Goal: Complete application form: Complete application form

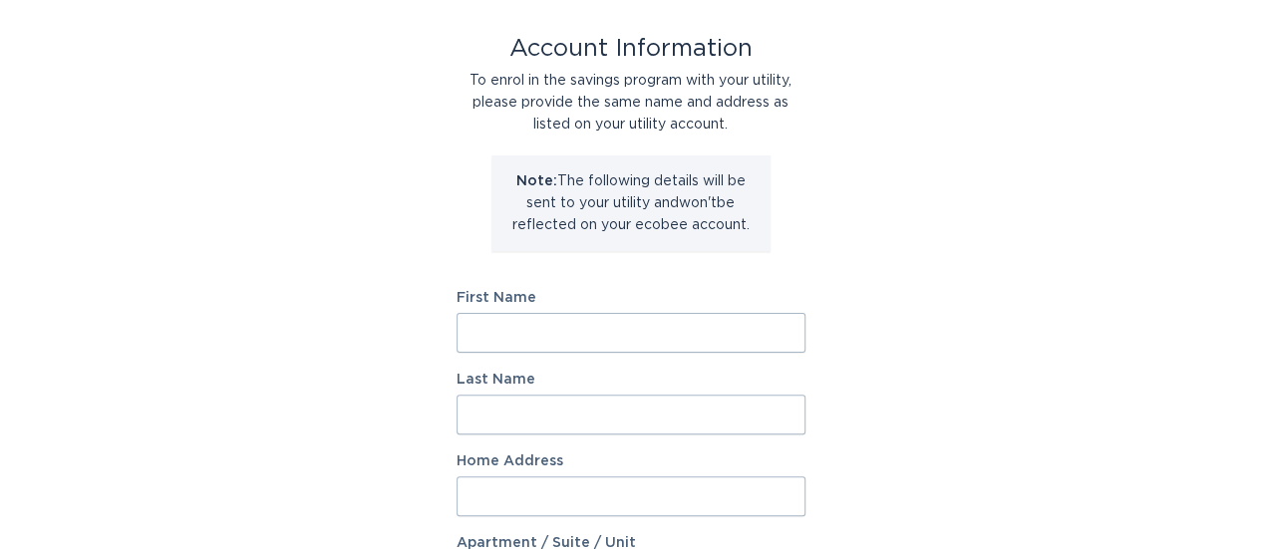
scroll to position [178, 0]
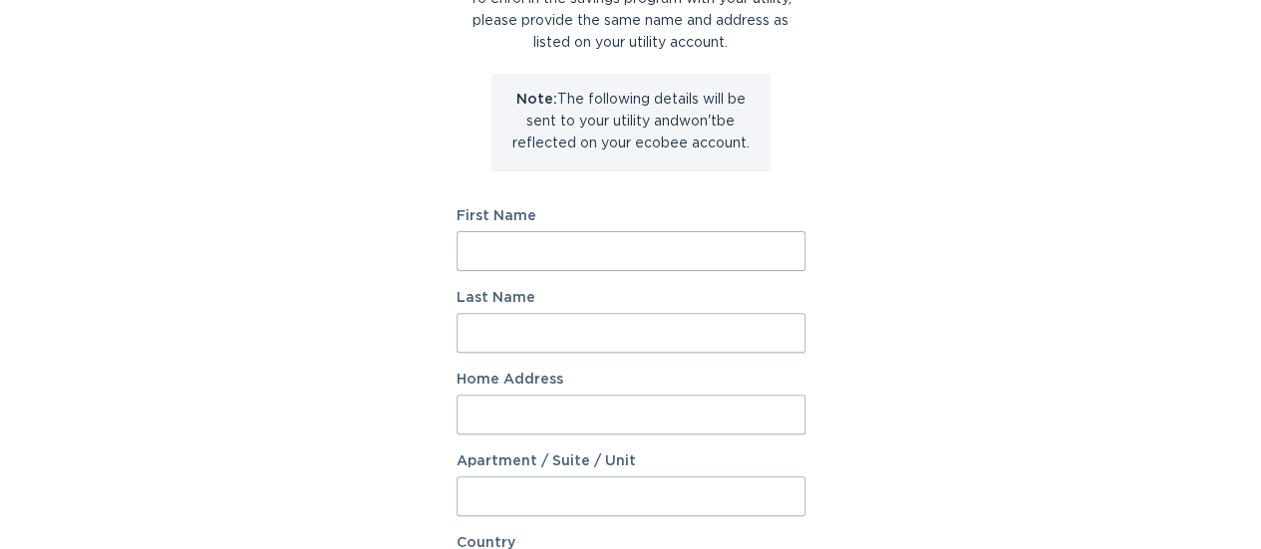
click at [504, 255] on input "First Name" at bounding box center [631, 251] width 349 height 40
type input "[PERSON_NAME]"
type input "V"
click at [564, 254] on input "[PERSON_NAME]" at bounding box center [631, 251] width 349 height 40
type input "[PERSON_NAME] V"
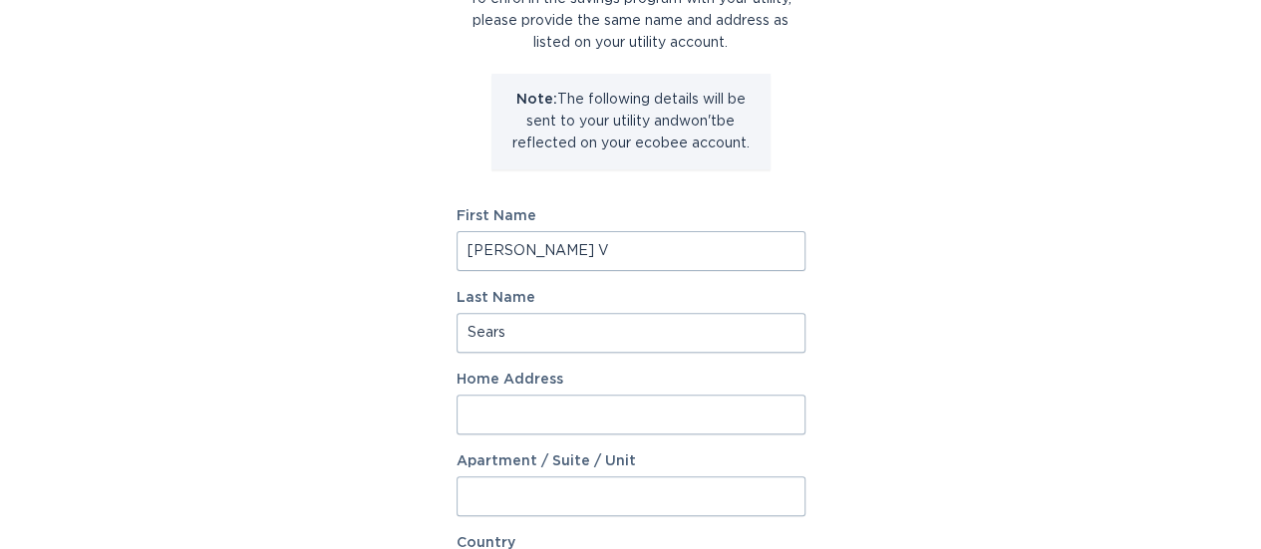
type input "Sears"
click at [536, 406] on input "Home Address" at bounding box center [631, 415] width 349 height 40
type input "[STREET_ADDRESS][PERSON_NAME]"
select select "US"
type input "[GEOGRAPHIC_DATA]"
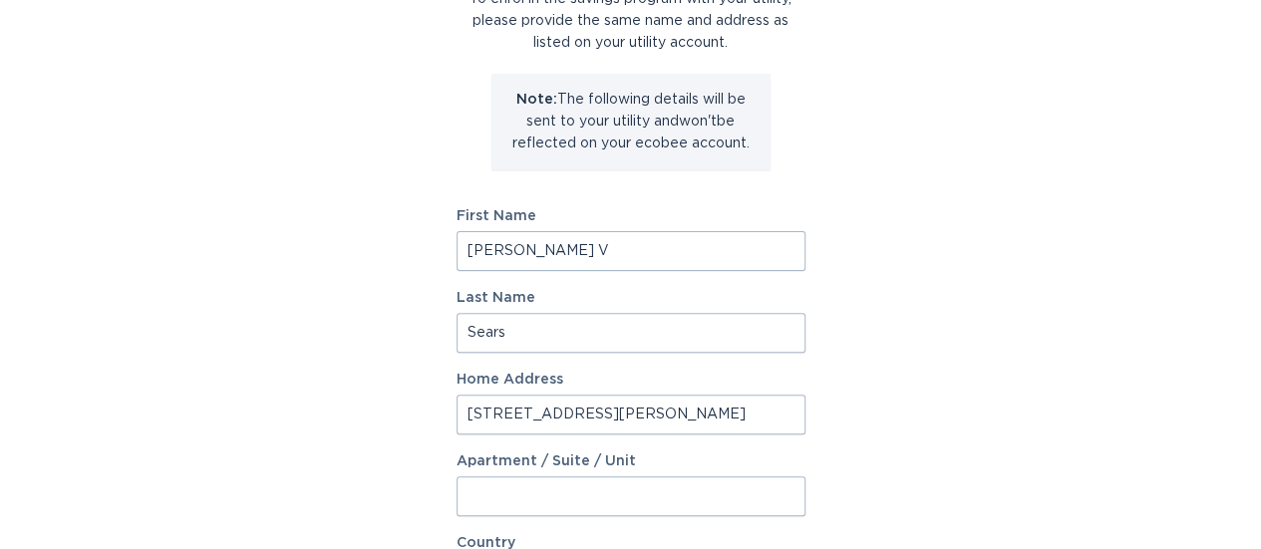
type input "80026"
select select "CO"
type input "[STREET_ADDRESS]"
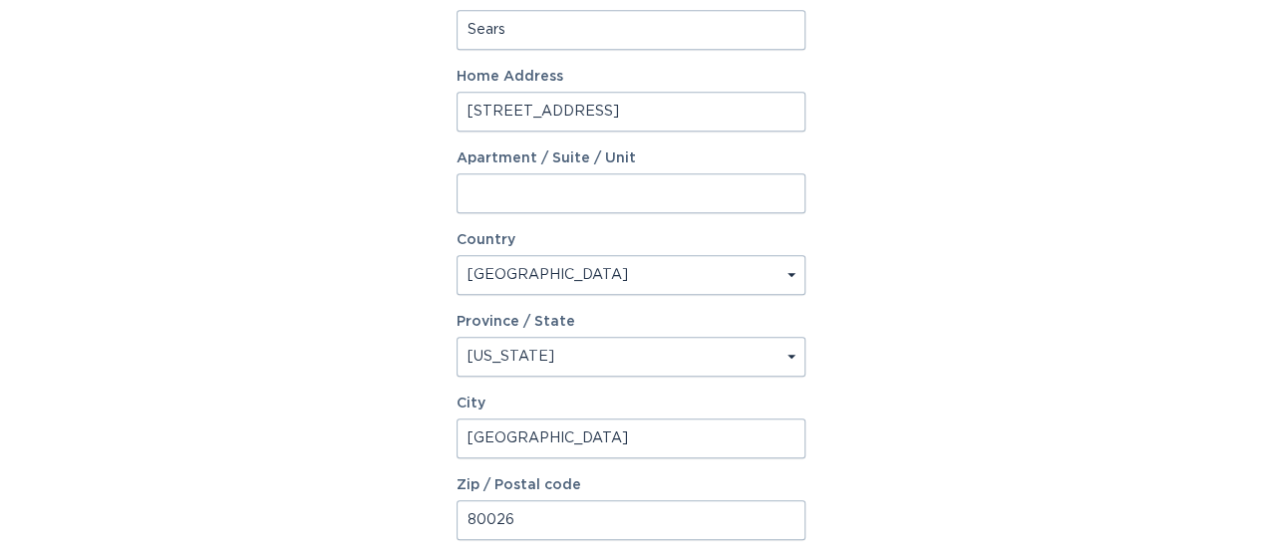
scroll to position [664, 0]
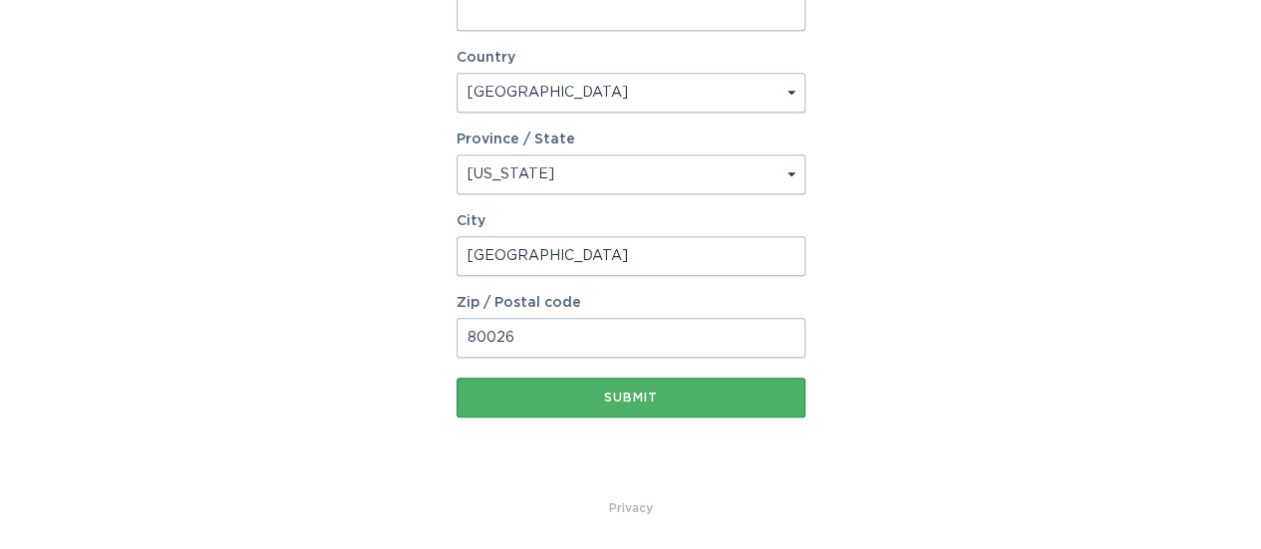
click at [532, 394] on div "Submit" at bounding box center [631, 398] width 329 height 12
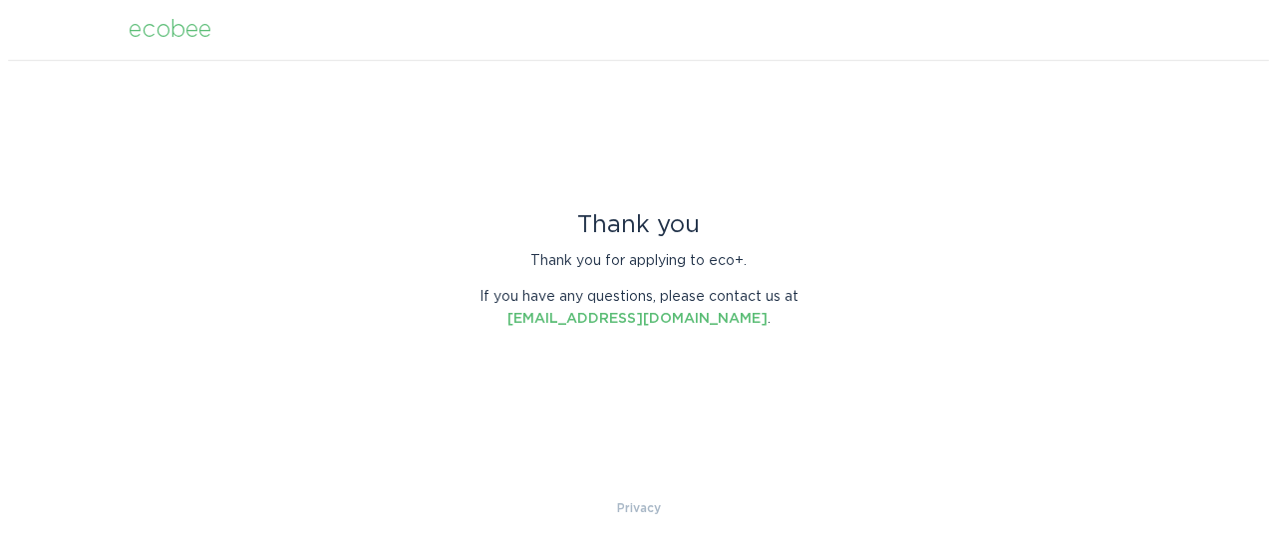
scroll to position [0, 0]
